Goal: Task Accomplishment & Management: Manage account settings

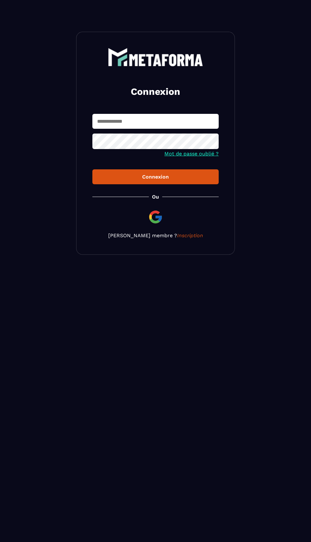
click at [106, 122] on input "text" at bounding box center [155, 121] width 126 height 15
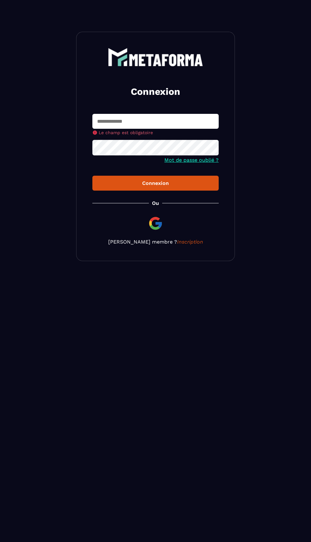
type input "**********"
click at [92, 176] on button "Connexion" at bounding box center [155, 183] width 126 height 15
